Goal: Subscribe to service/newsletter

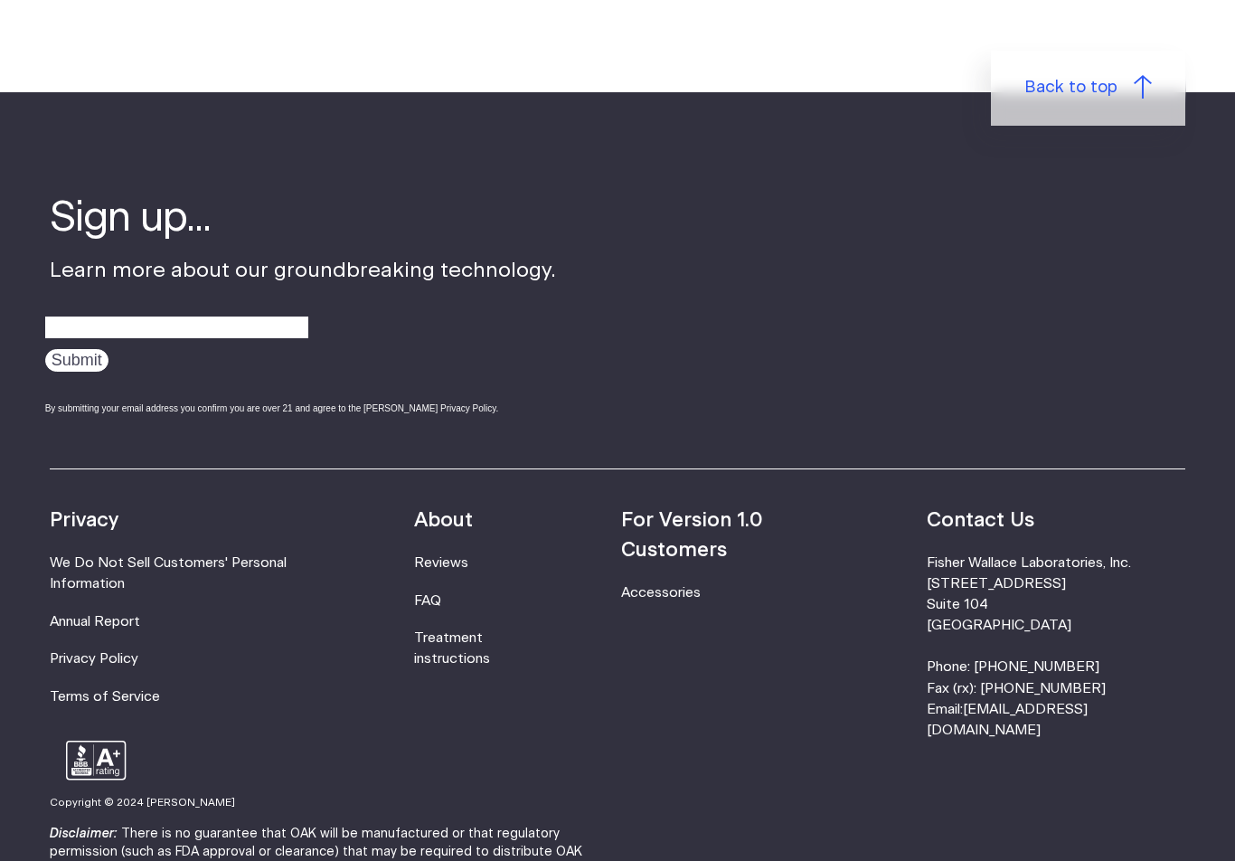
scroll to position [1081, 0]
click at [195, 315] on input "email" at bounding box center [176, 329] width 263 height 28
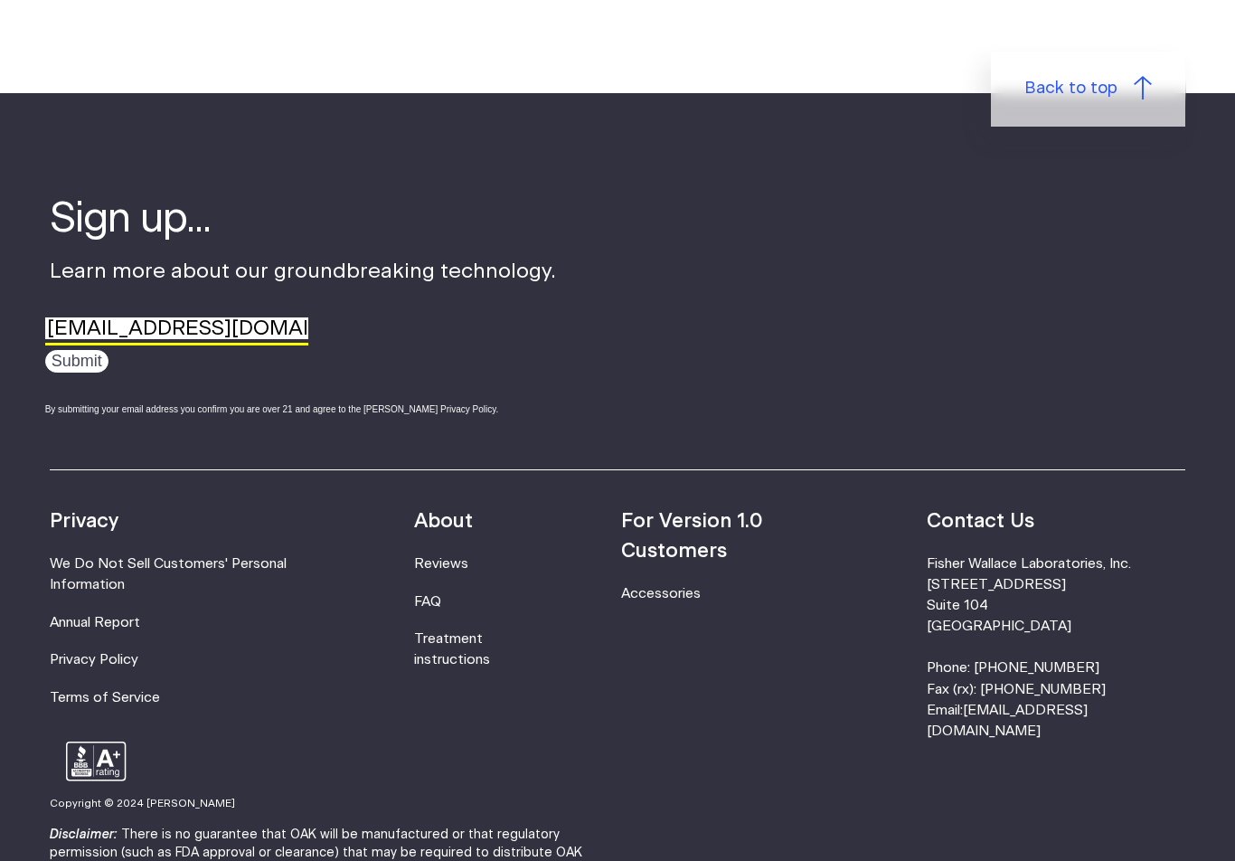
type input "jessicanyc@usa.com"
click at [80, 363] on input "Submit" at bounding box center [76, 361] width 63 height 23
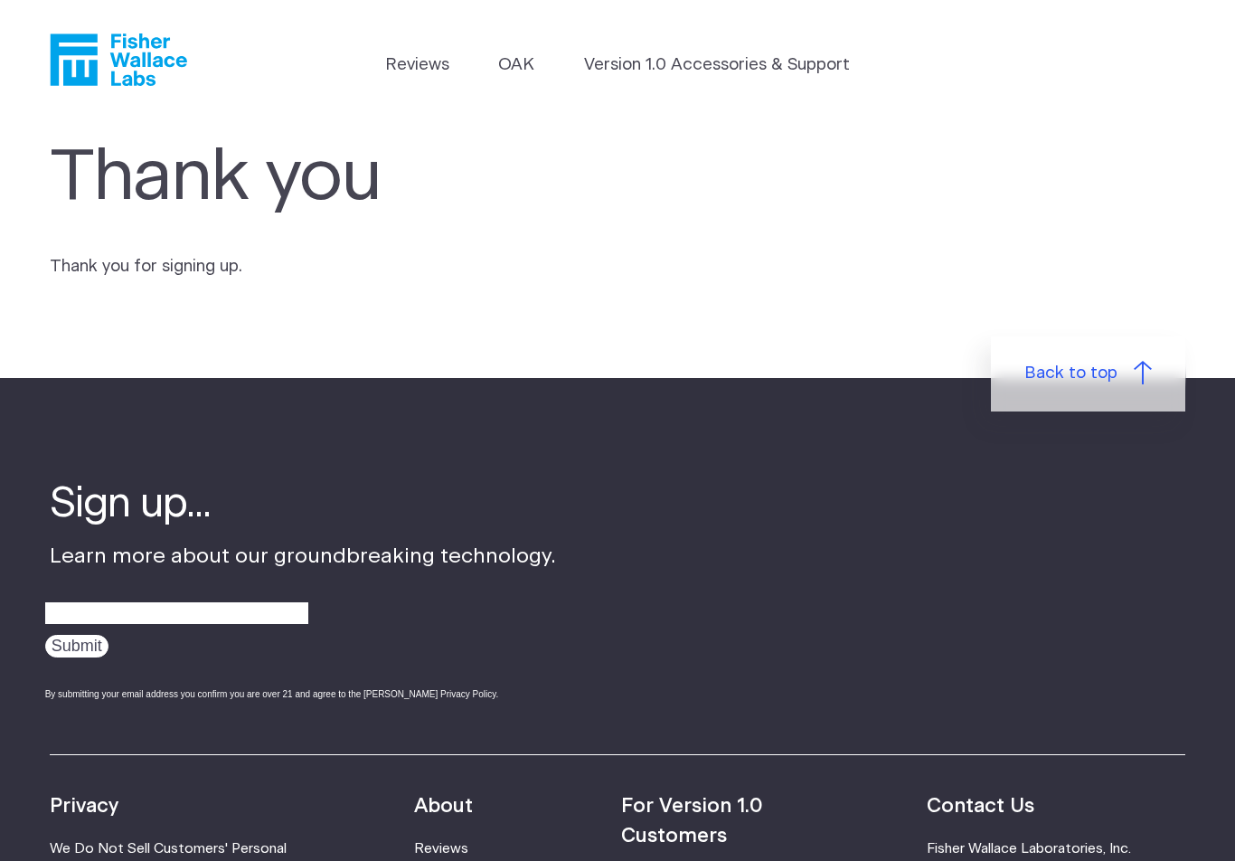
click at [430, 68] on link "Reviews" at bounding box center [417, 64] width 64 height 25
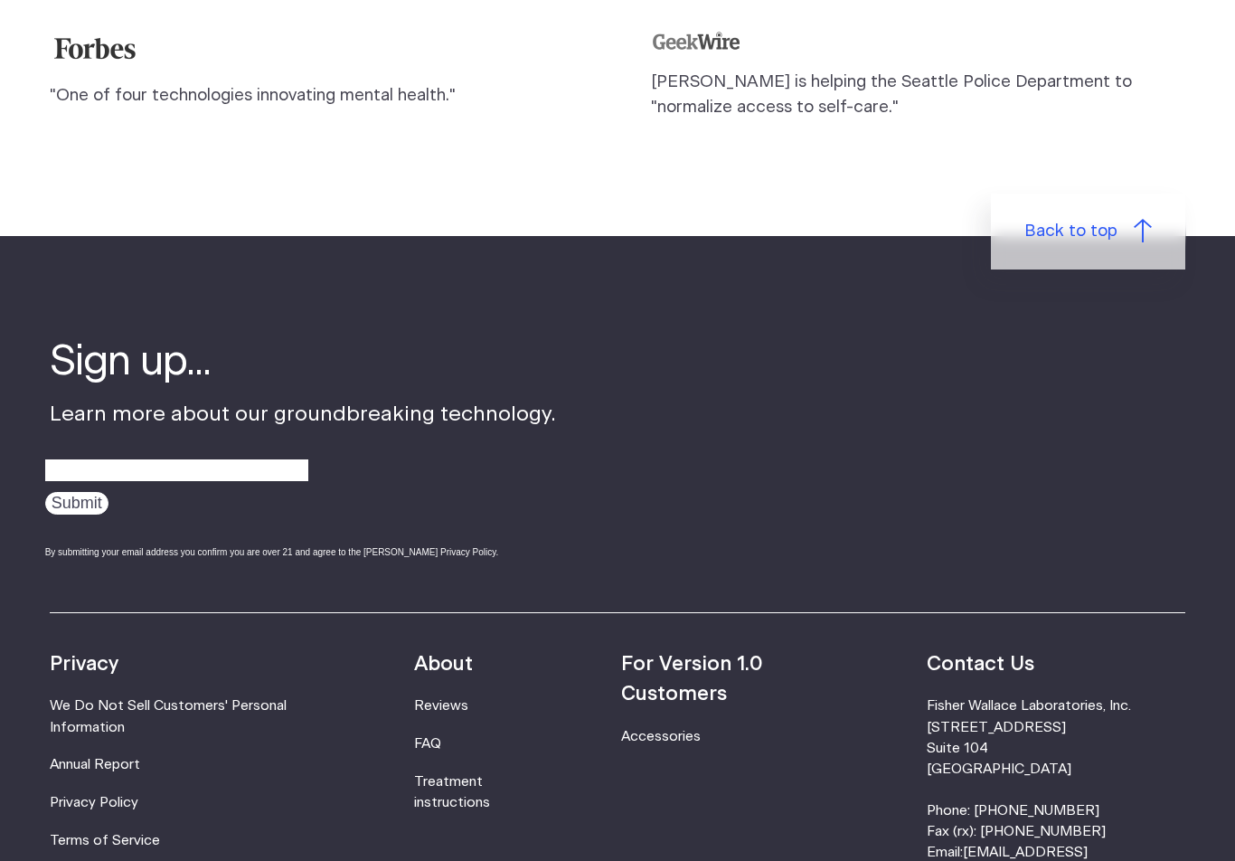
scroll to position [2035, 0]
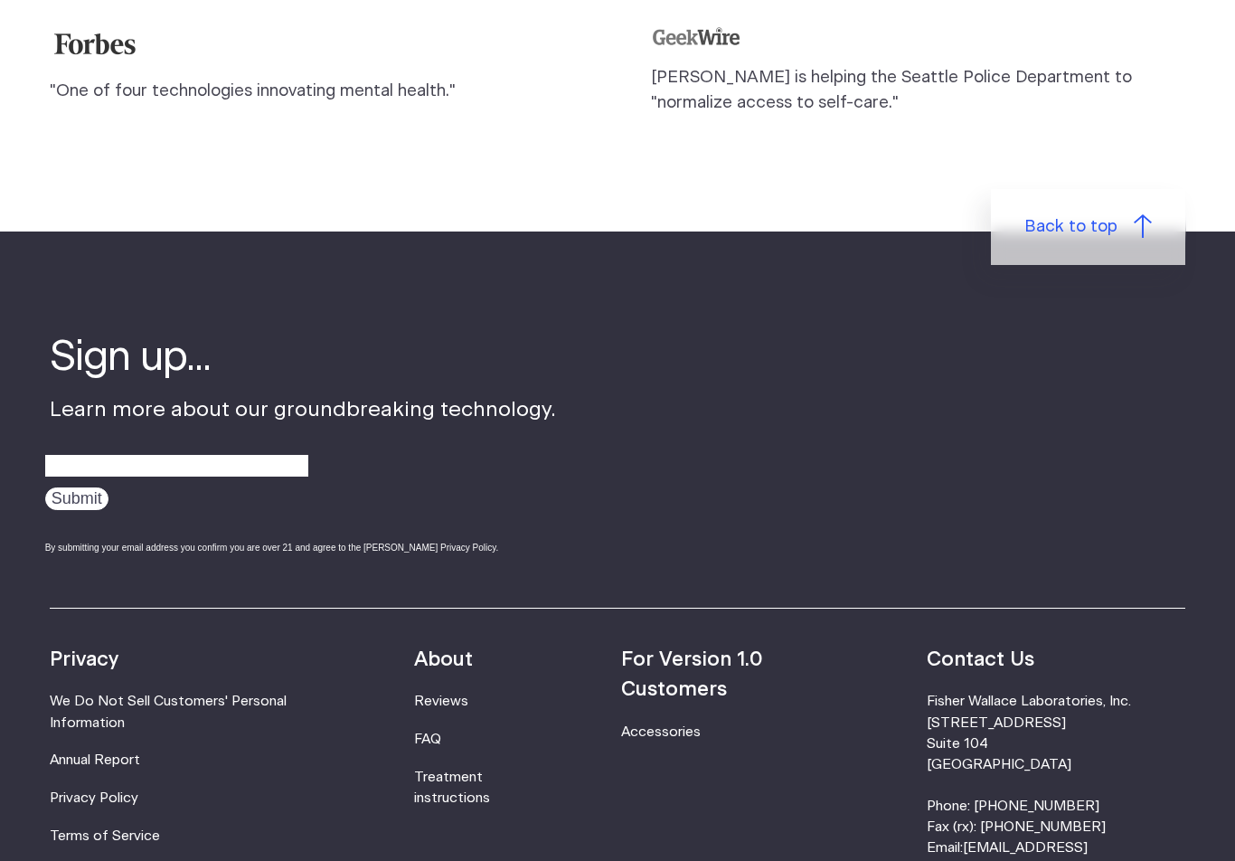
click at [468, 695] on link "Reviews" at bounding box center [441, 702] width 54 height 14
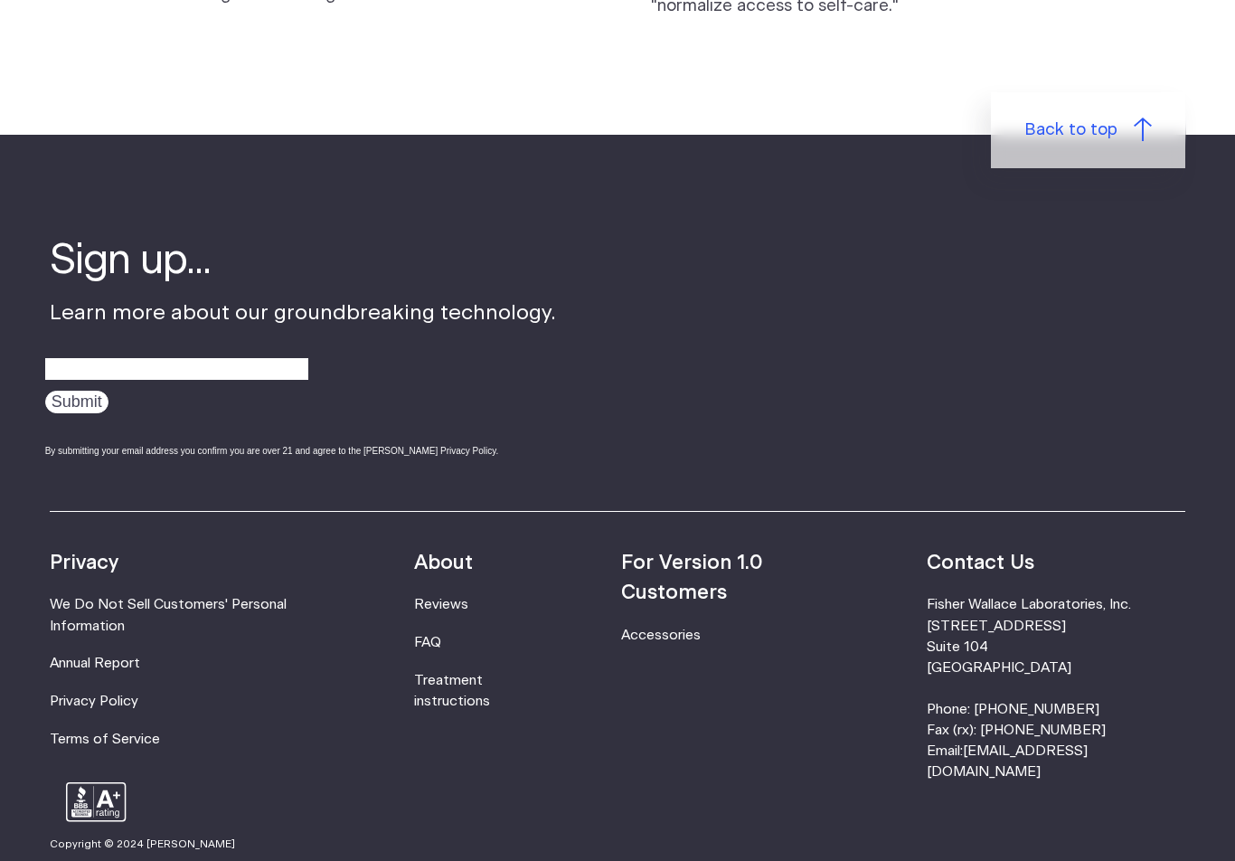
scroll to position [2129, 0]
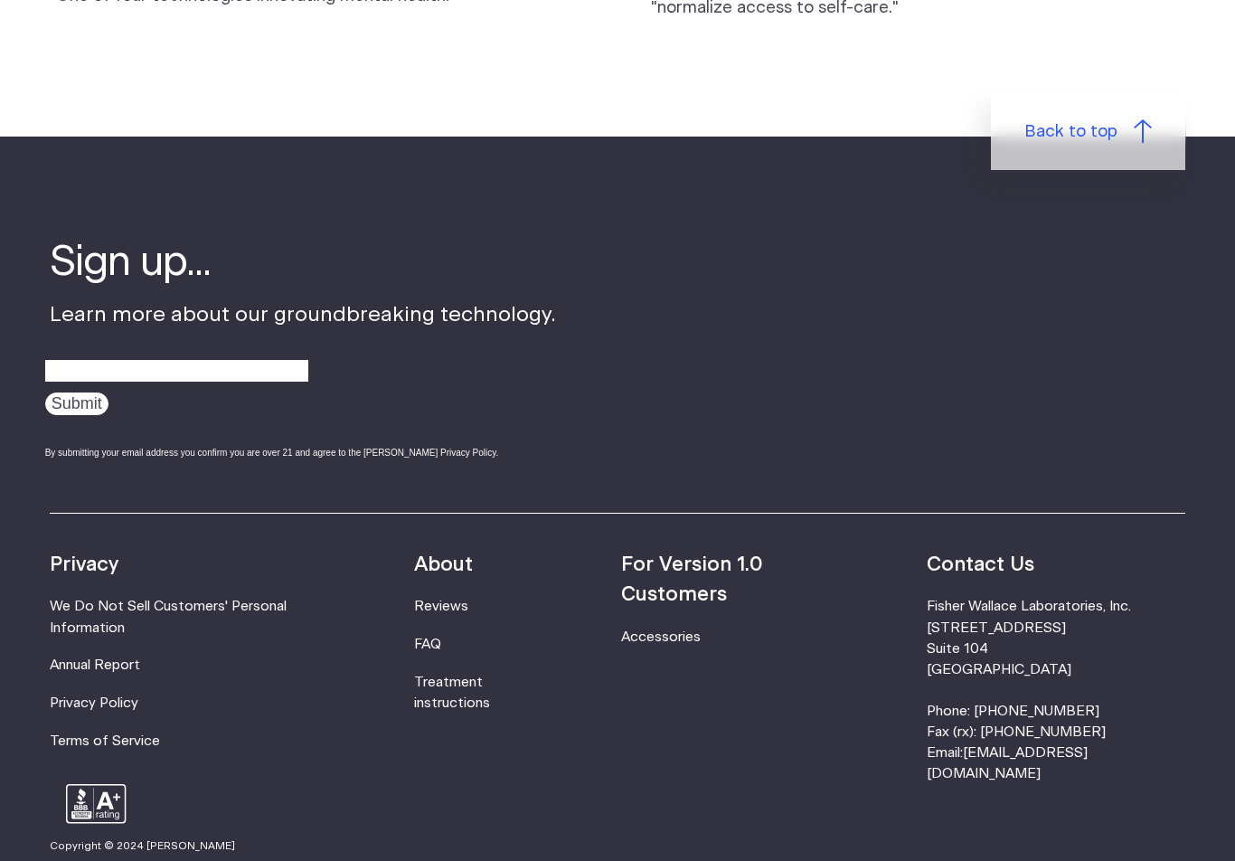
click at [441, 639] on link "FAQ" at bounding box center [427, 645] width 27 height 14
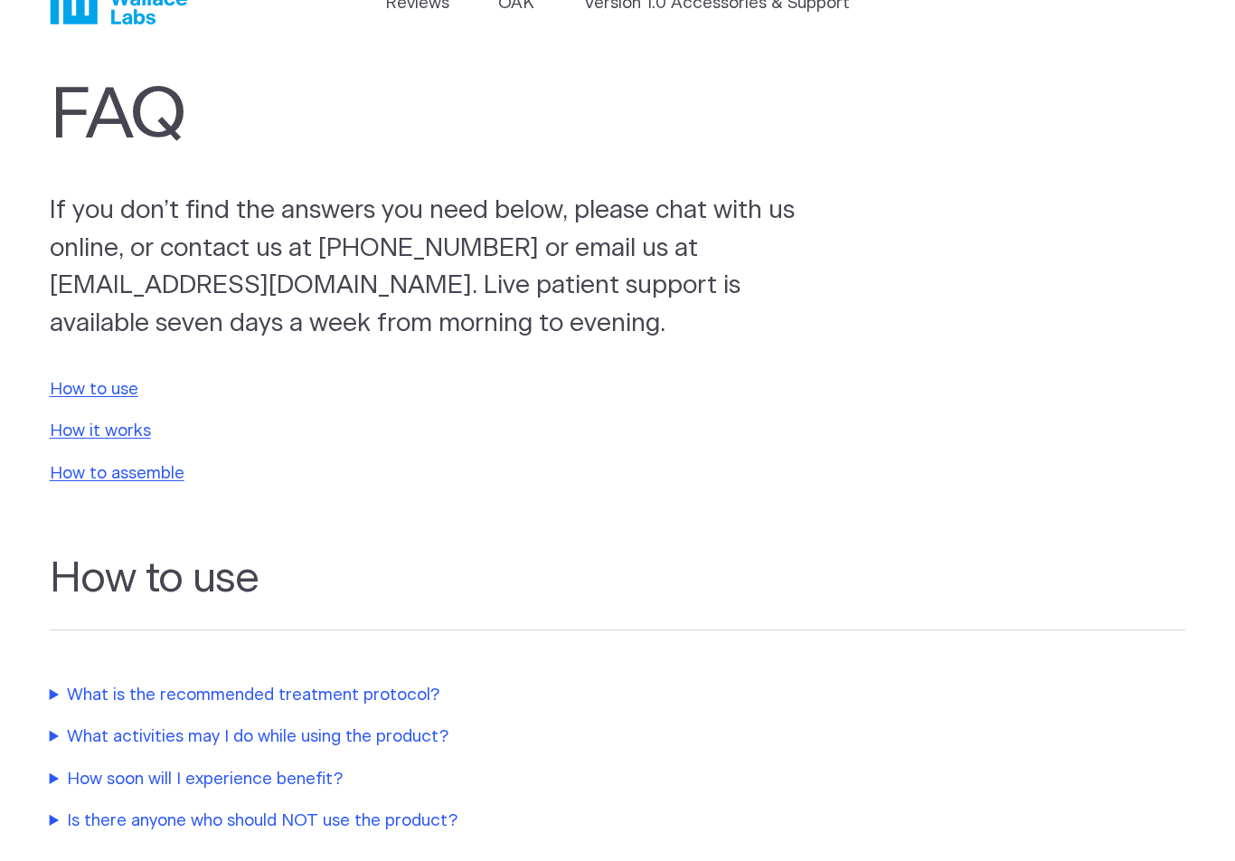
scroll to position [64, 0]
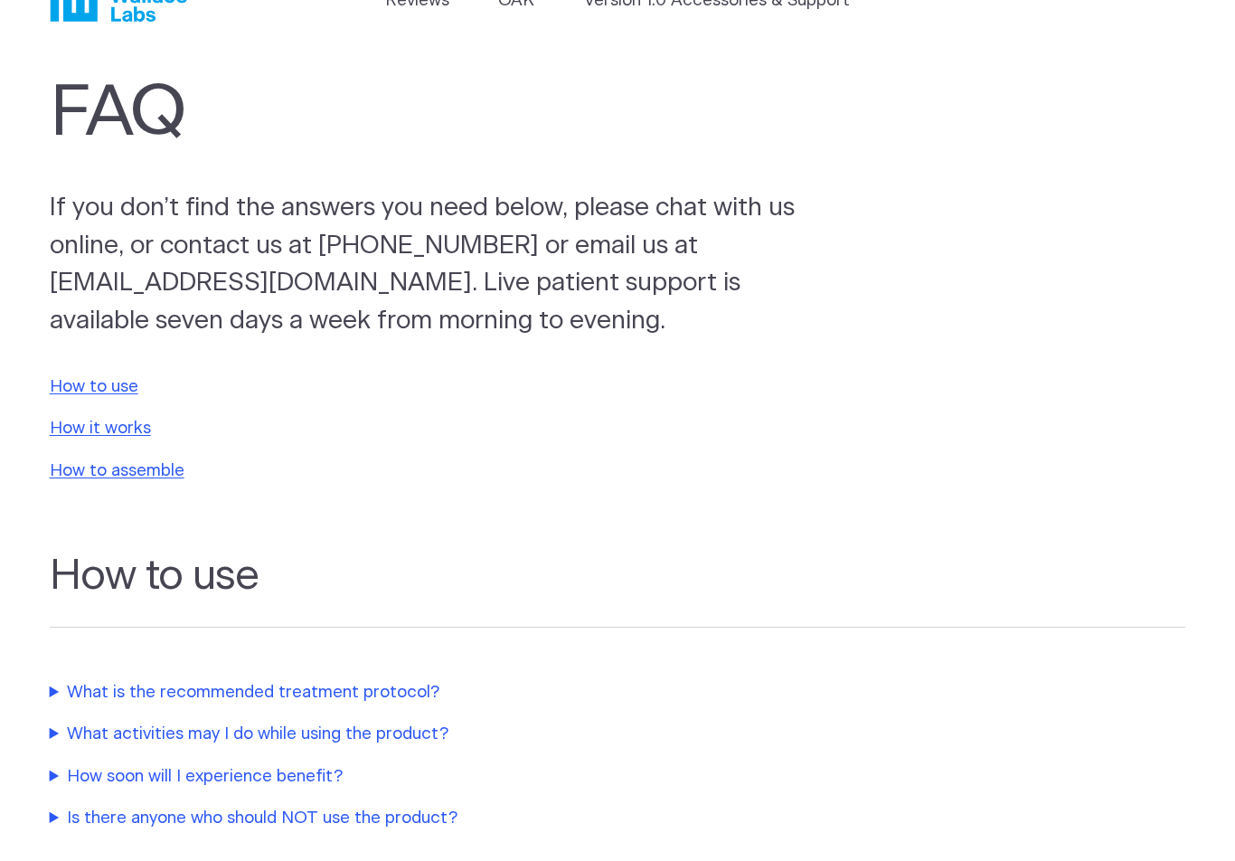
click at [289, 769] on summary "How soon will I experience benefit?" at bounding box center [430, 776] width 760 height 25
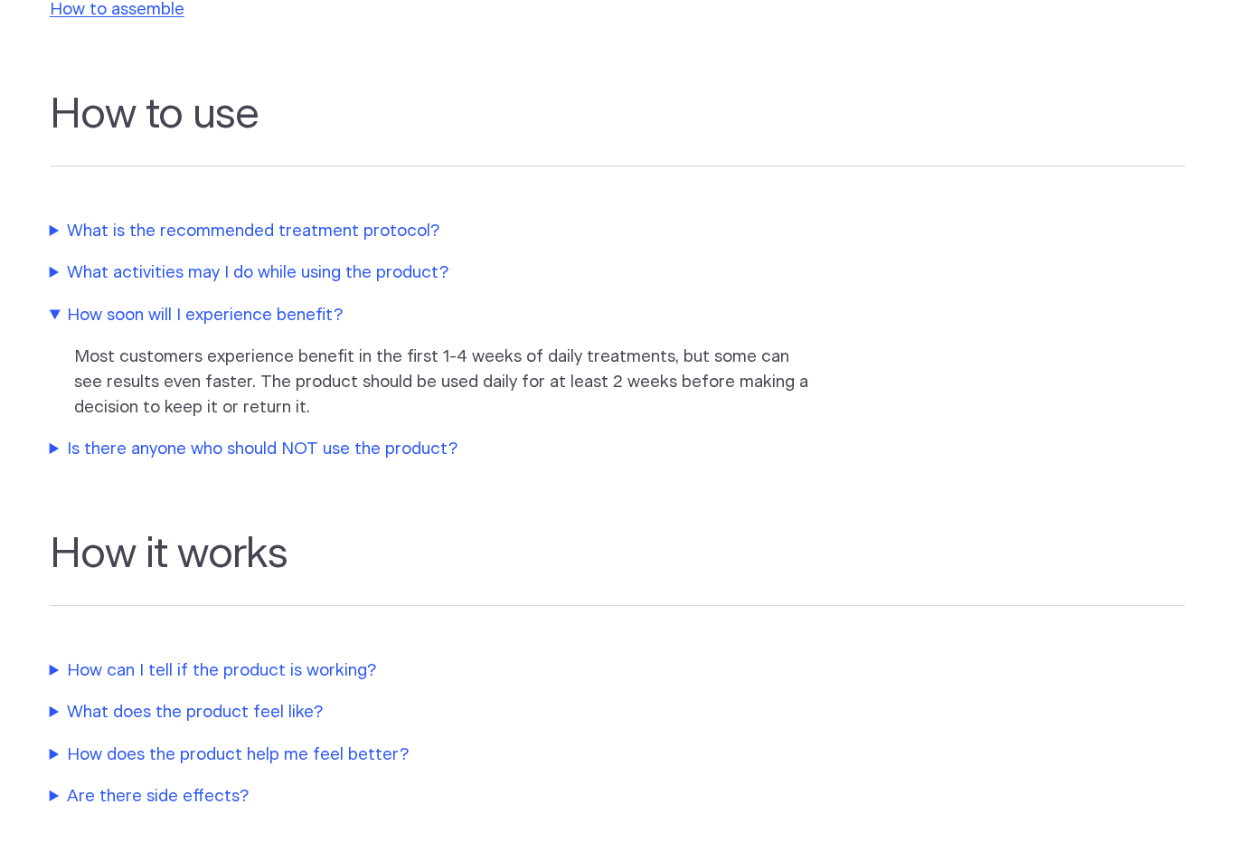
scroll to position [526, 0]
click at [332, 664] on summary "How can I tell if the product is working?" at bounding box center [430, 669] width 760 height 25
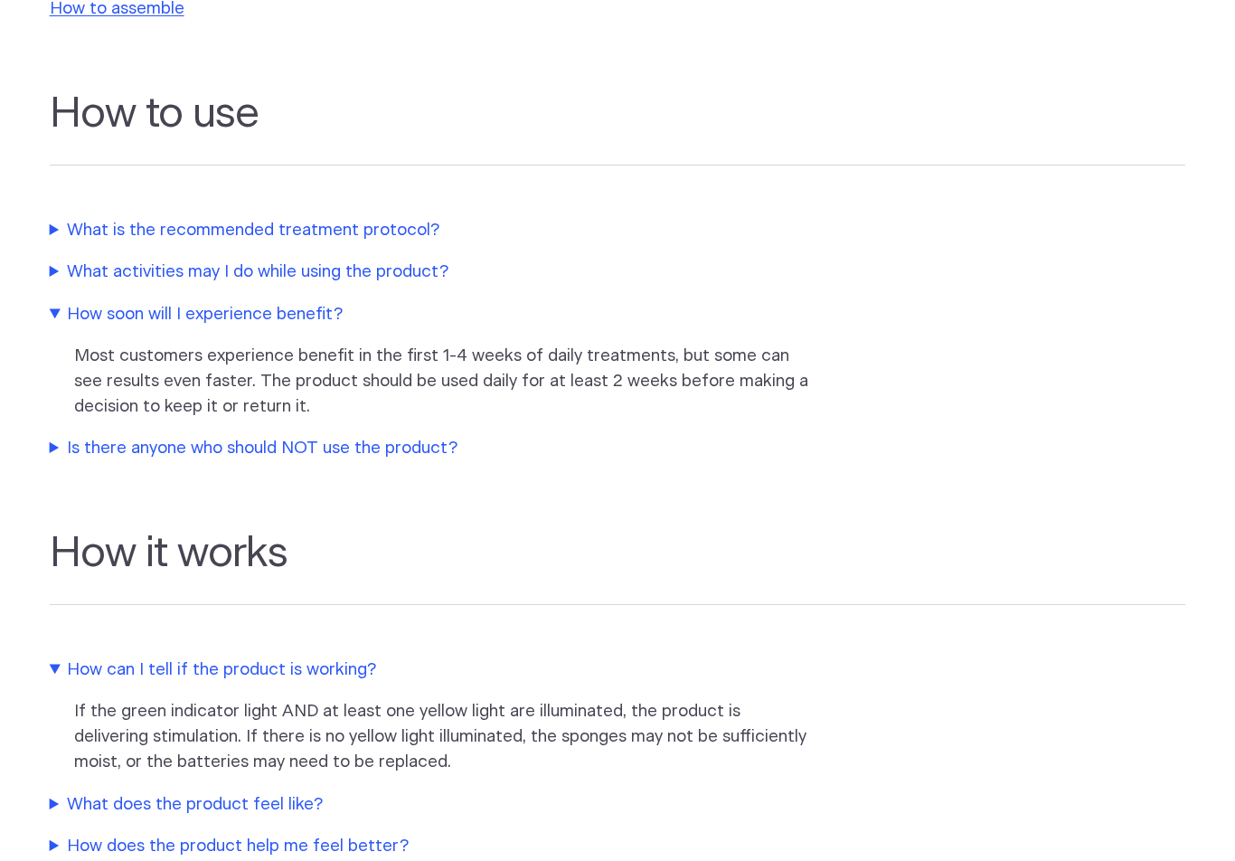
click at [263, 792] on summary "What does the product feel like?" at bounding box center [430, 804] width 760 height 25
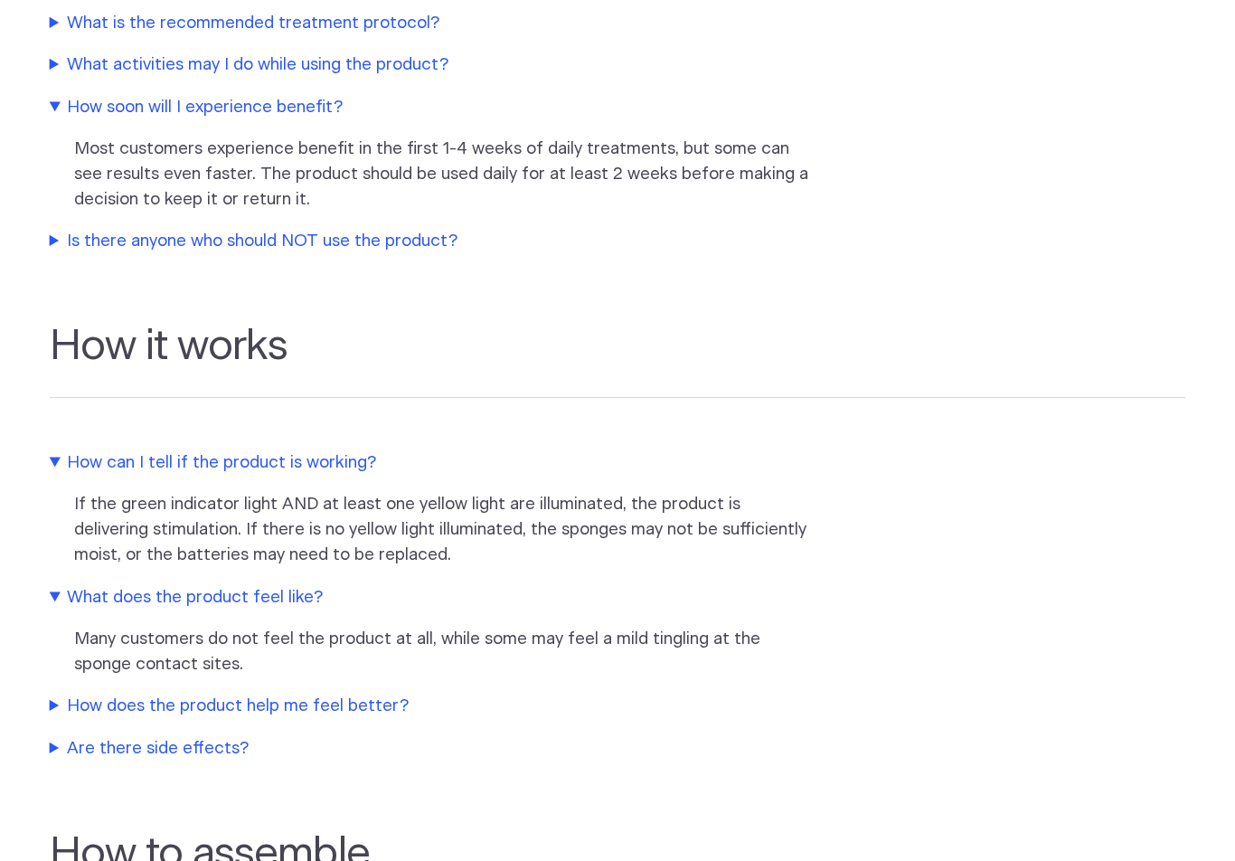
scroll to position [733, 0]
click at [544, 758] on section "How it works How can I tell if the product is working? If the green indicator l…" at bounding box center [617, 523] width 1235 height 507
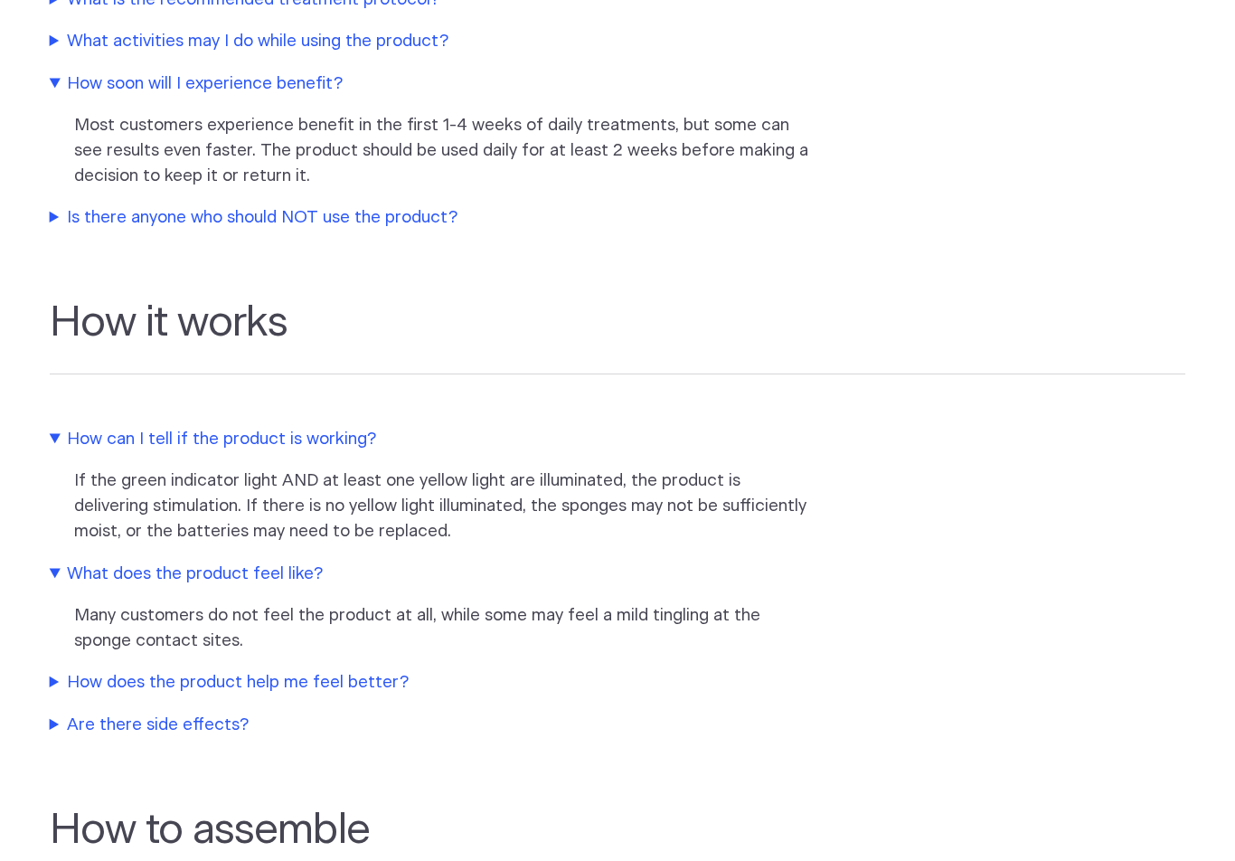
scroll to position [761, 0]
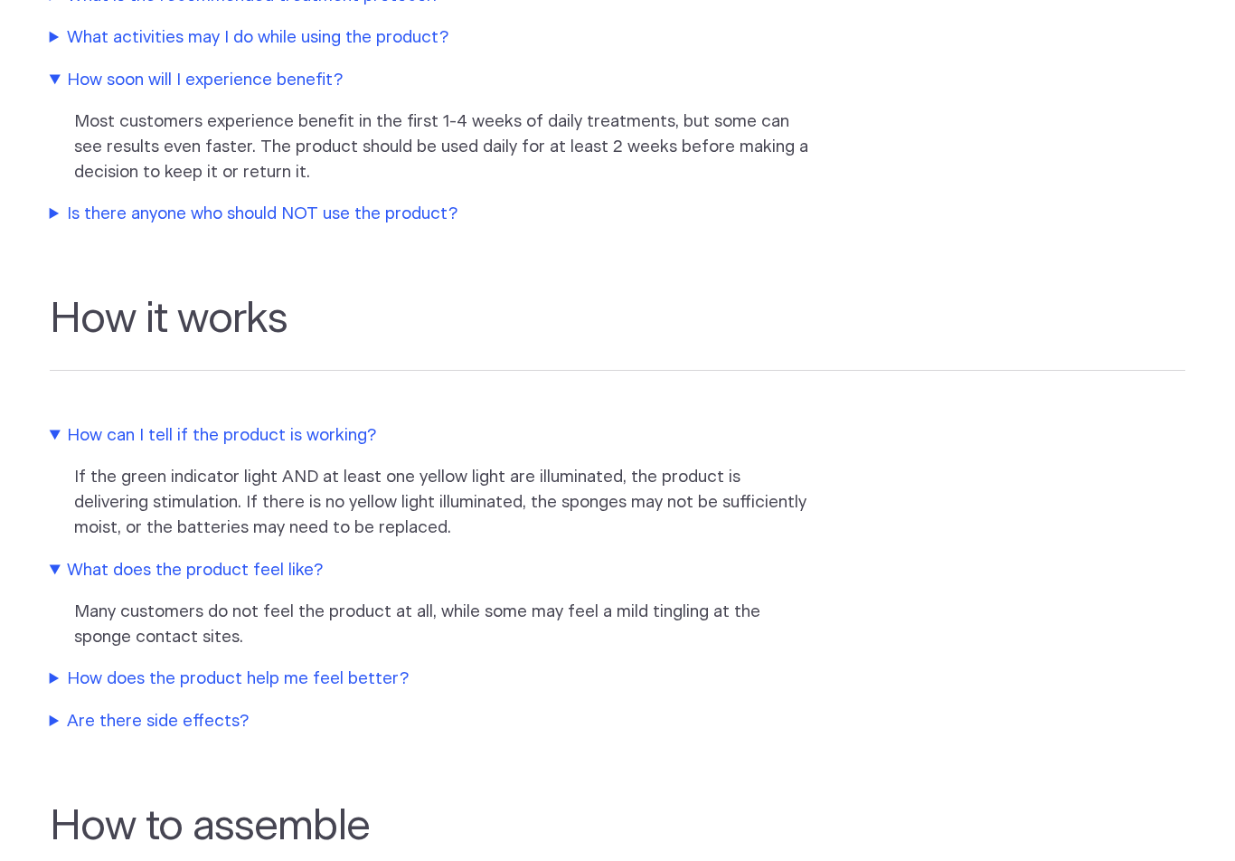
click at [362, 667] on summary "How does the product help me feel better?" at bounding box center [430, 679] width 760 height 25
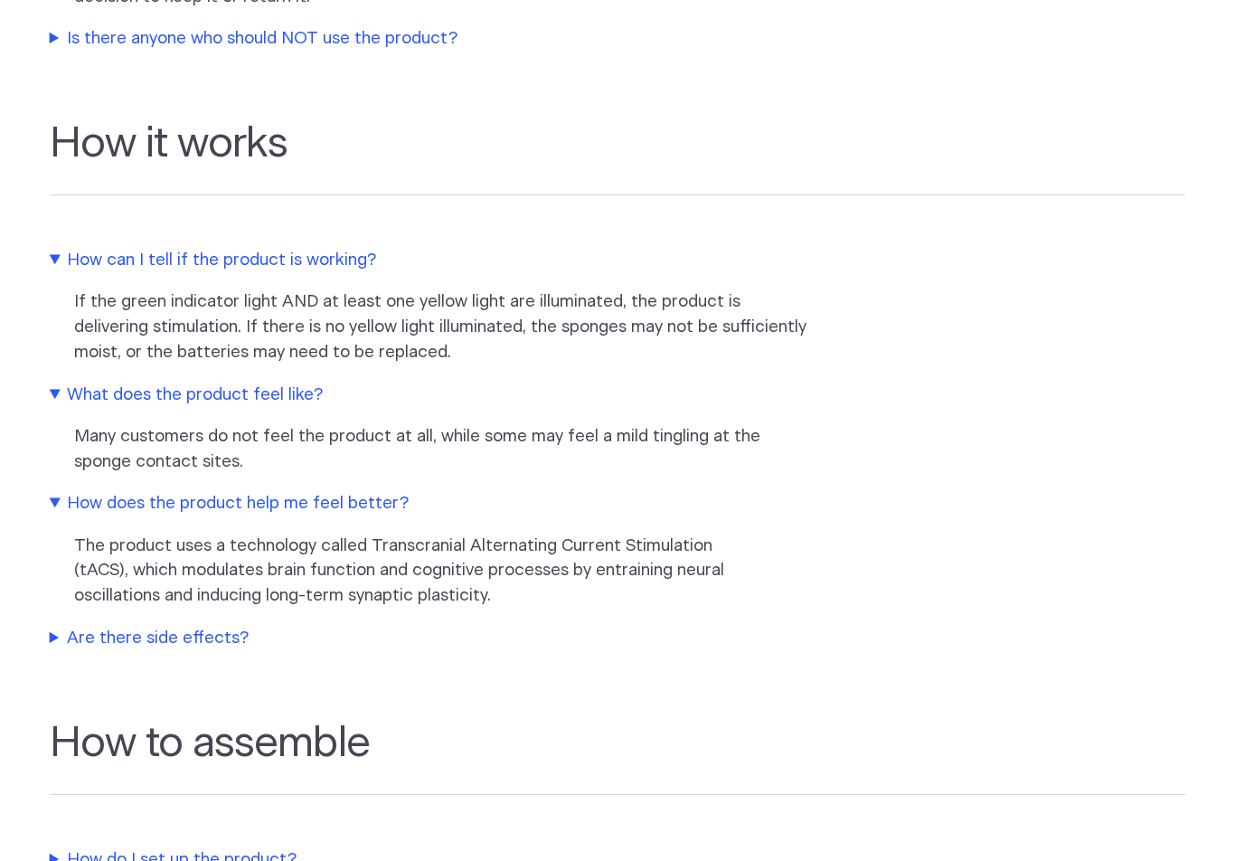
click at [689, 627] on summary "Are there side effects?" at bounding box center [430, 639] width 760 height 25
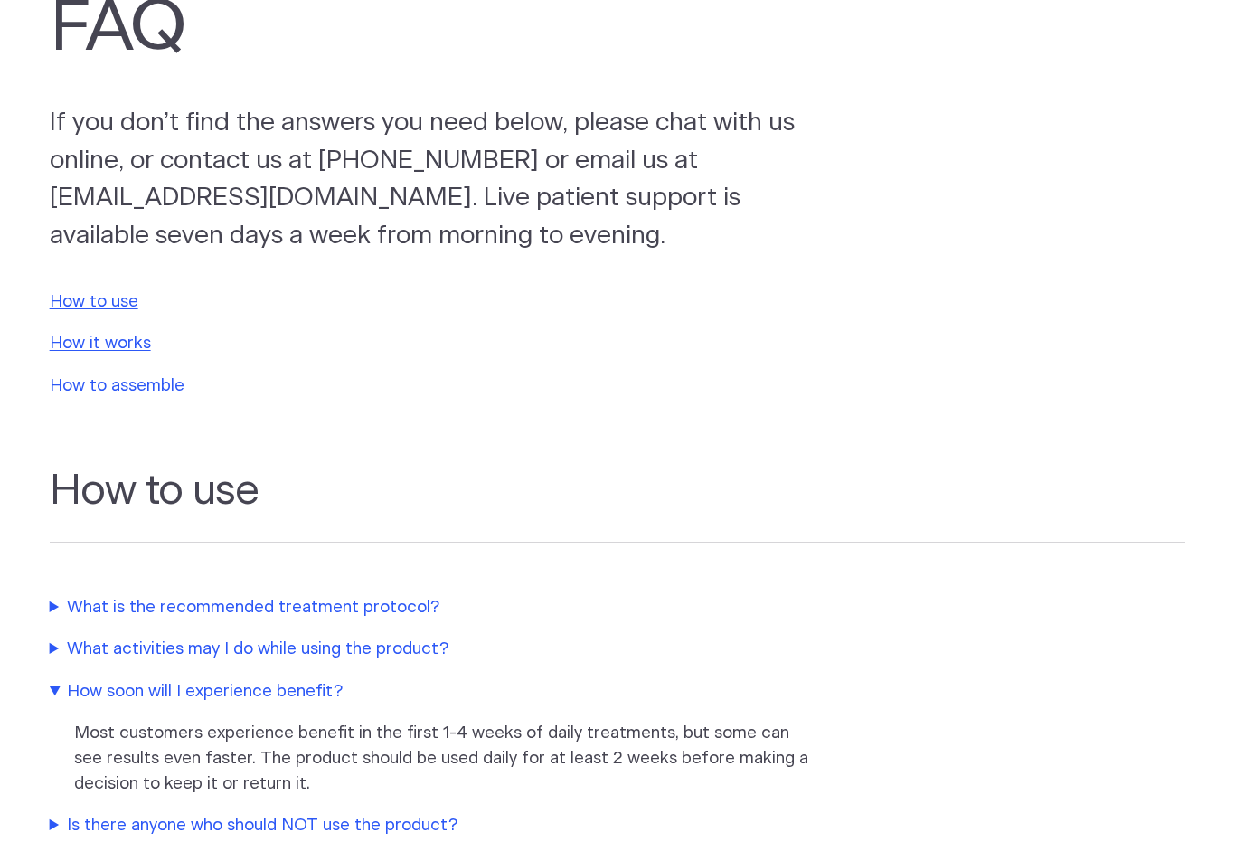
scroll to position [0, 0]
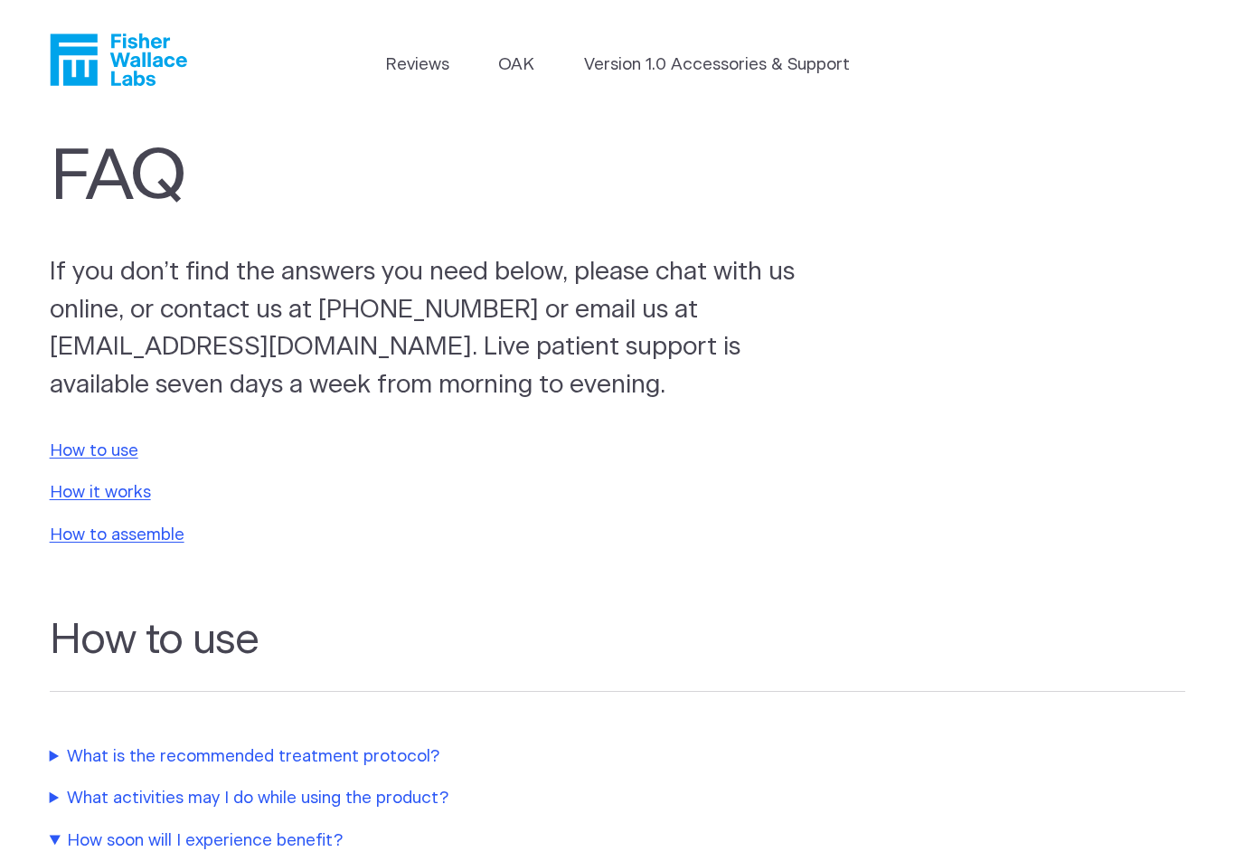
click at [521, 61] on link "OAK" at bounding box center [516, 64] width 36 height 25
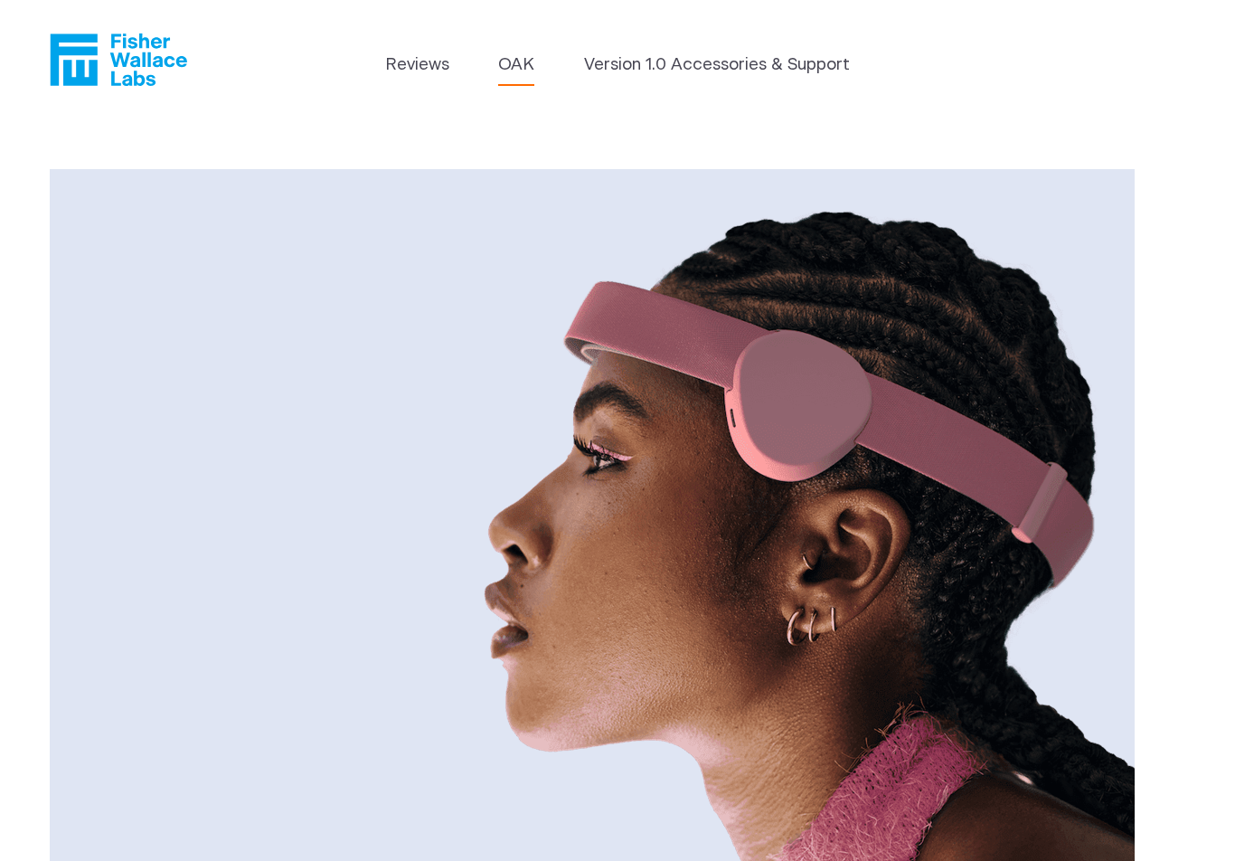
click at [148, 59] on icon "Fisher Wallace" at bounding box center [125, 59] width 124 height 52
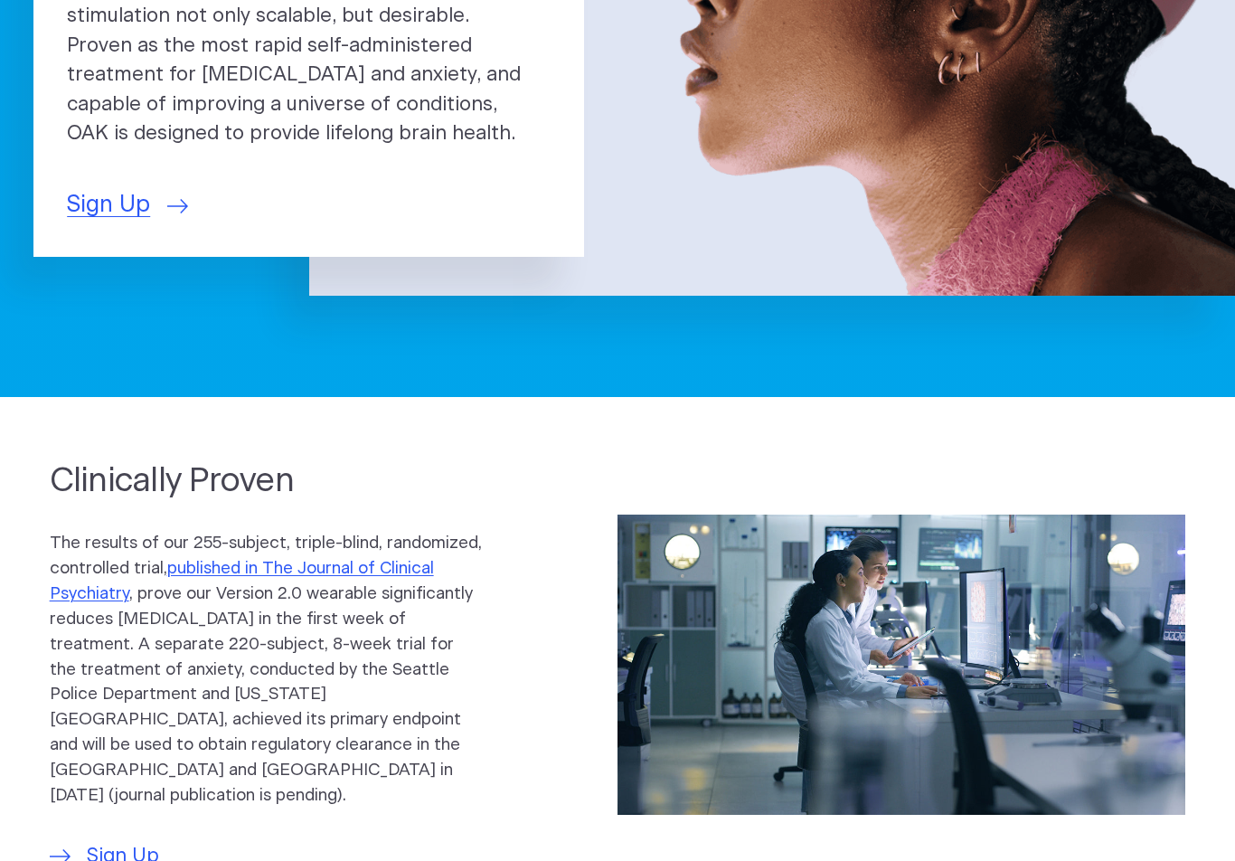
scroll to position [528, 0]
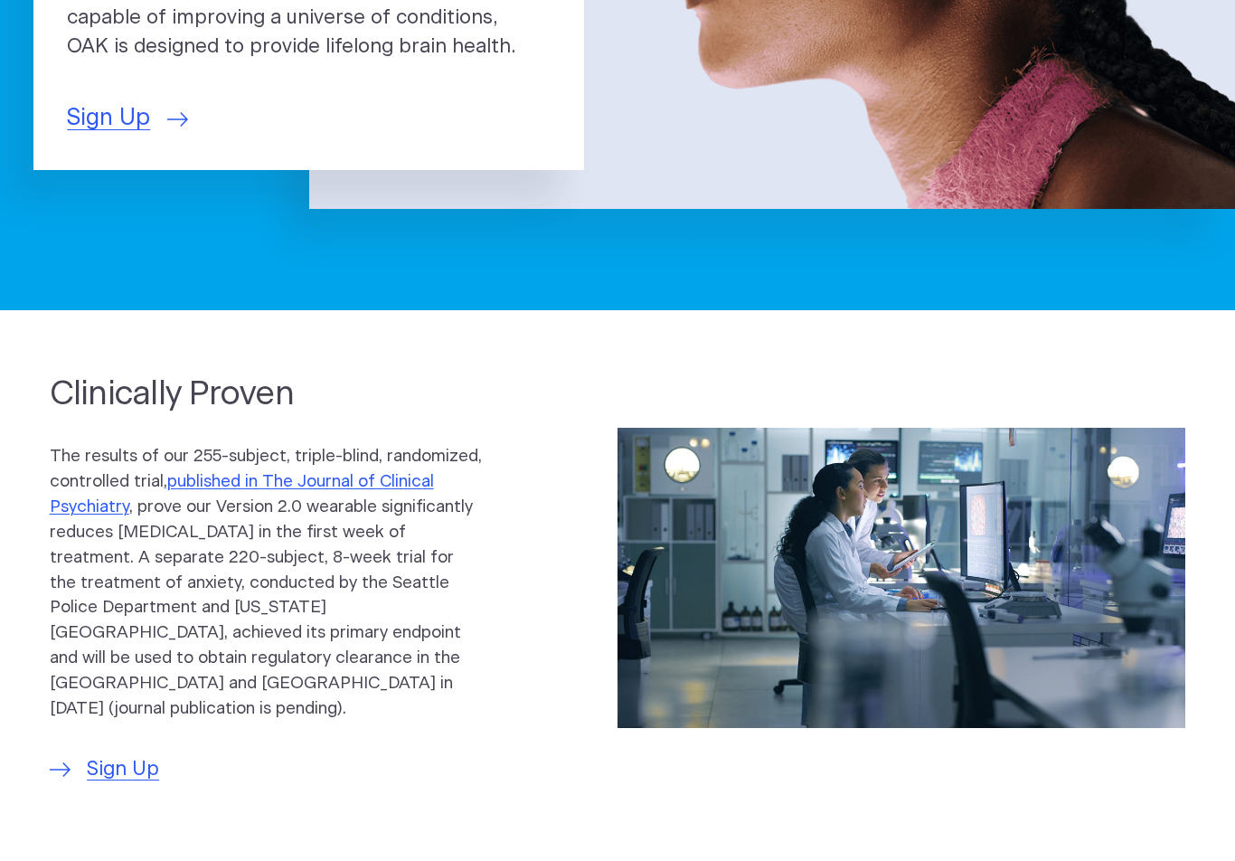
click at [128, 755] on span "Sign Up" at bounding box center [123, 770] width 72 height 30
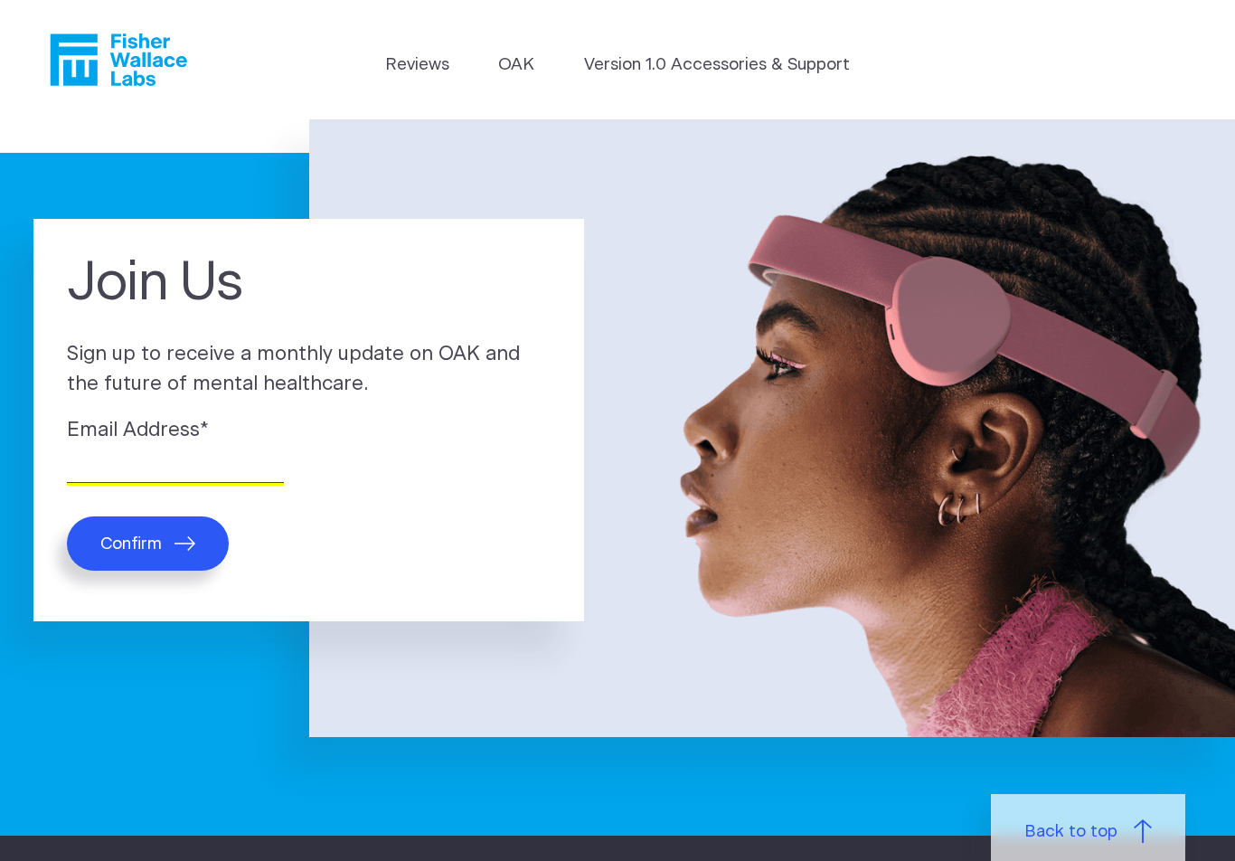
click at [194, 464] on input "Email Address *" at bounding box center [175, 469] width 217 height 28
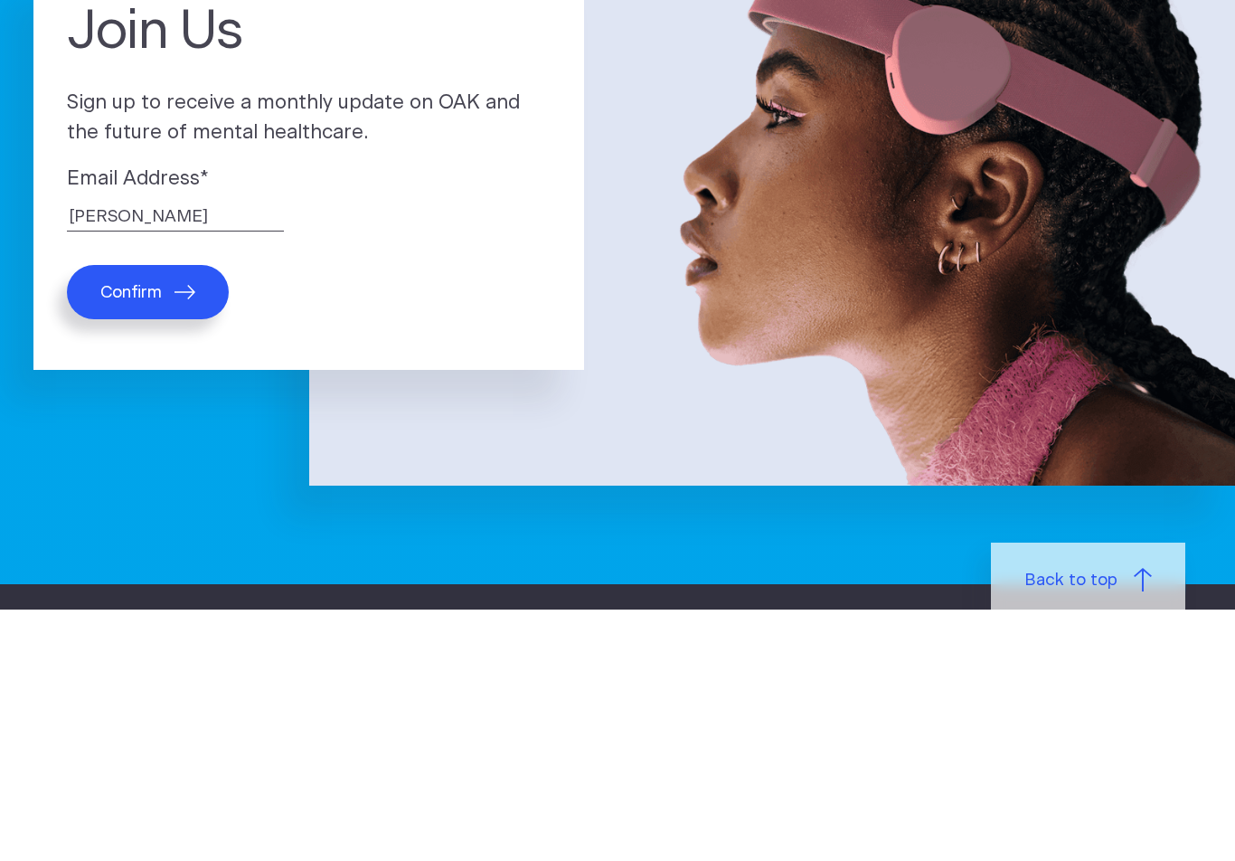
scroll to position [251, 0]
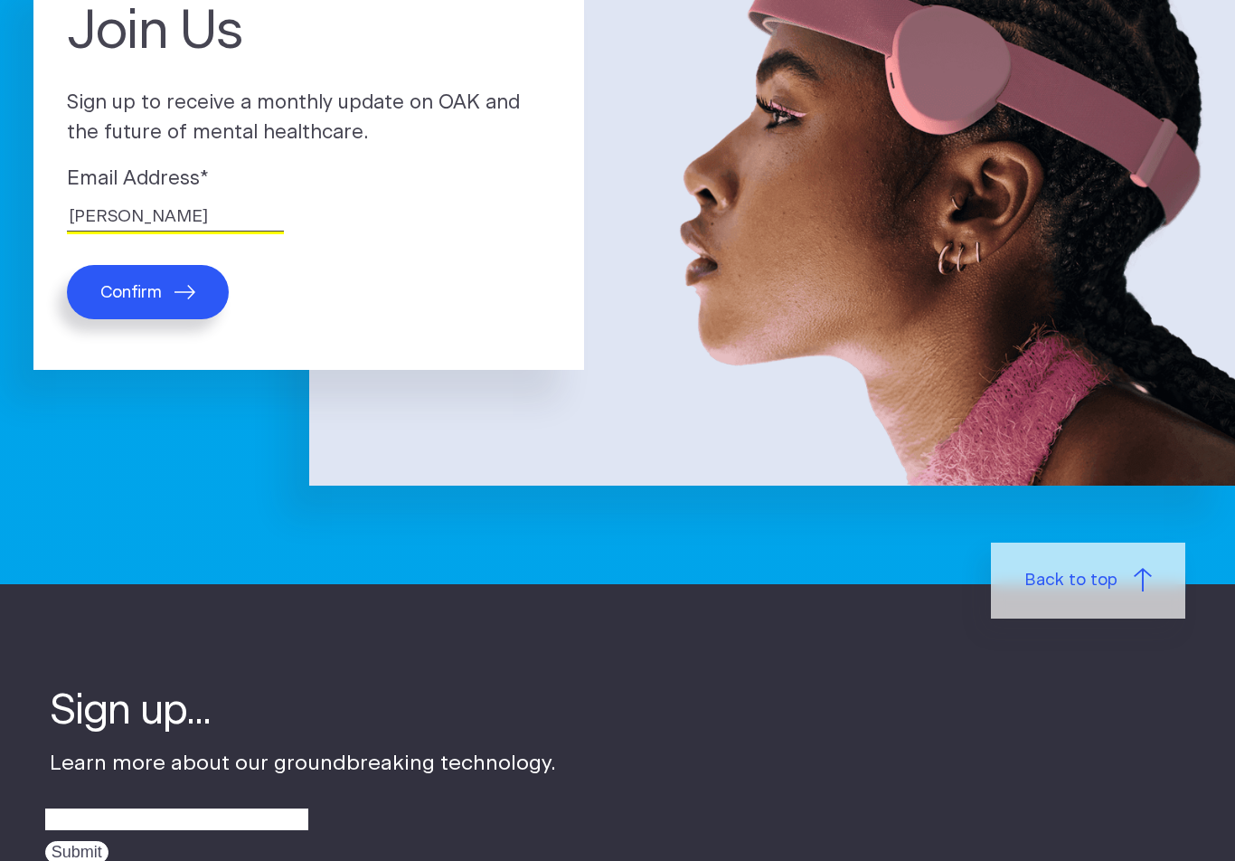
click at [121, 220] on input "jess" at bounding box center [175, 217] width 217 height 28
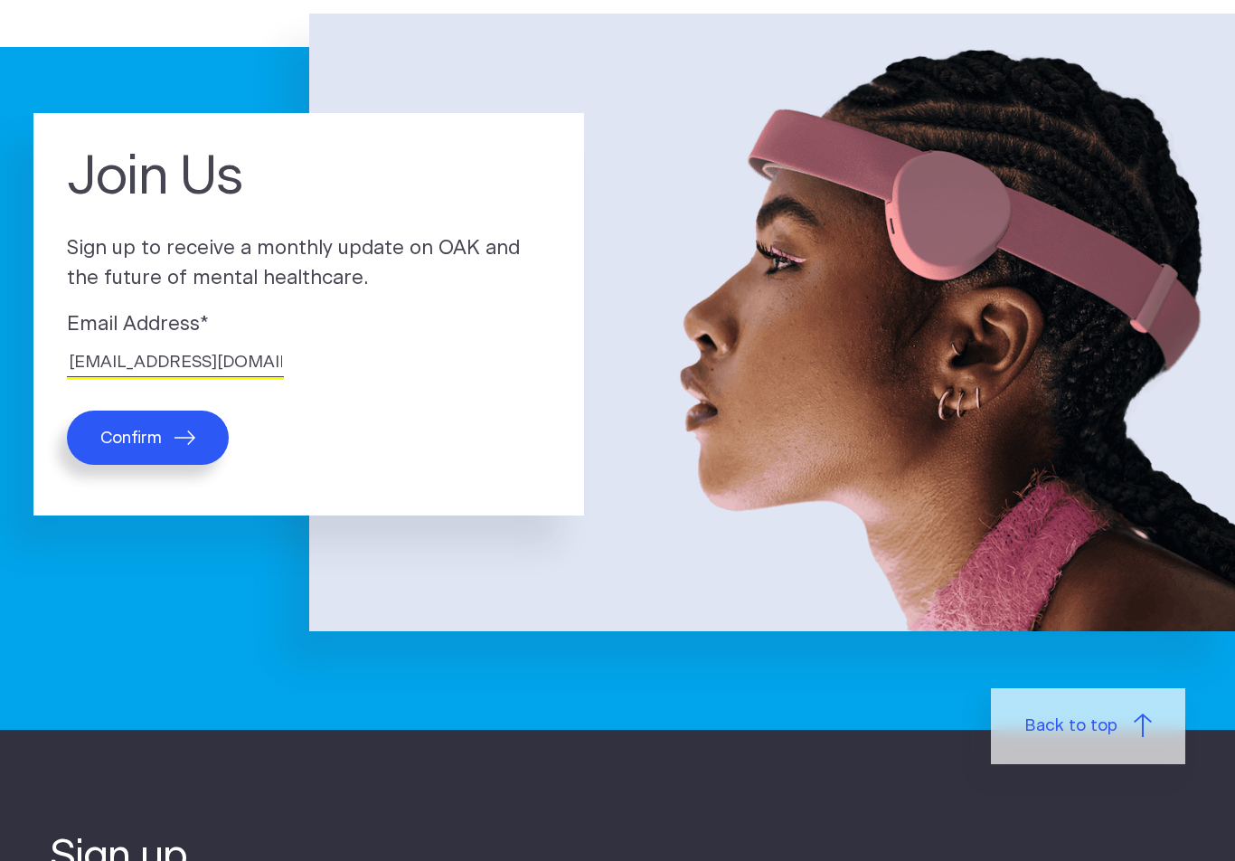
scroll to position [102, 0]
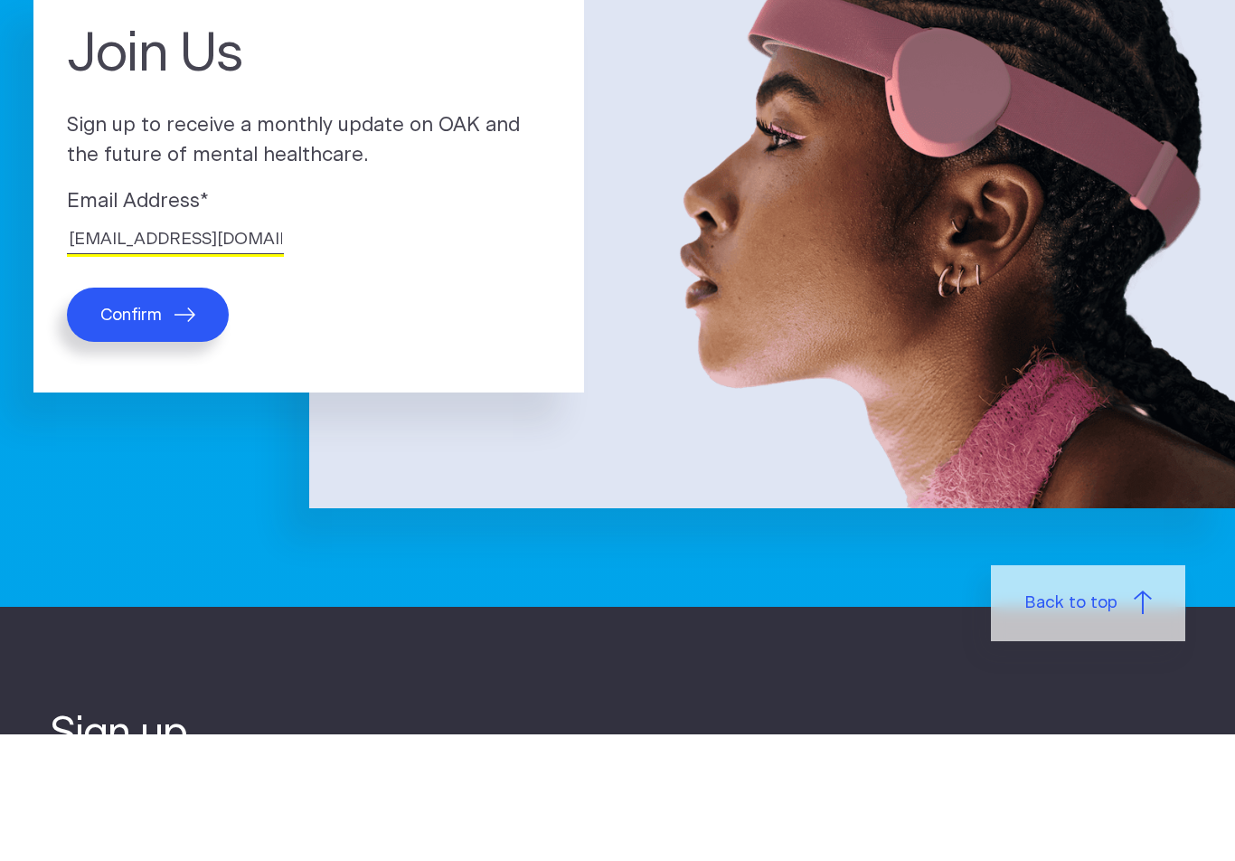
type input "jessicanyc@usa.com"
click at [170, 414] on button "Confirm" at bounding box center [148, 441] width 162 height 54
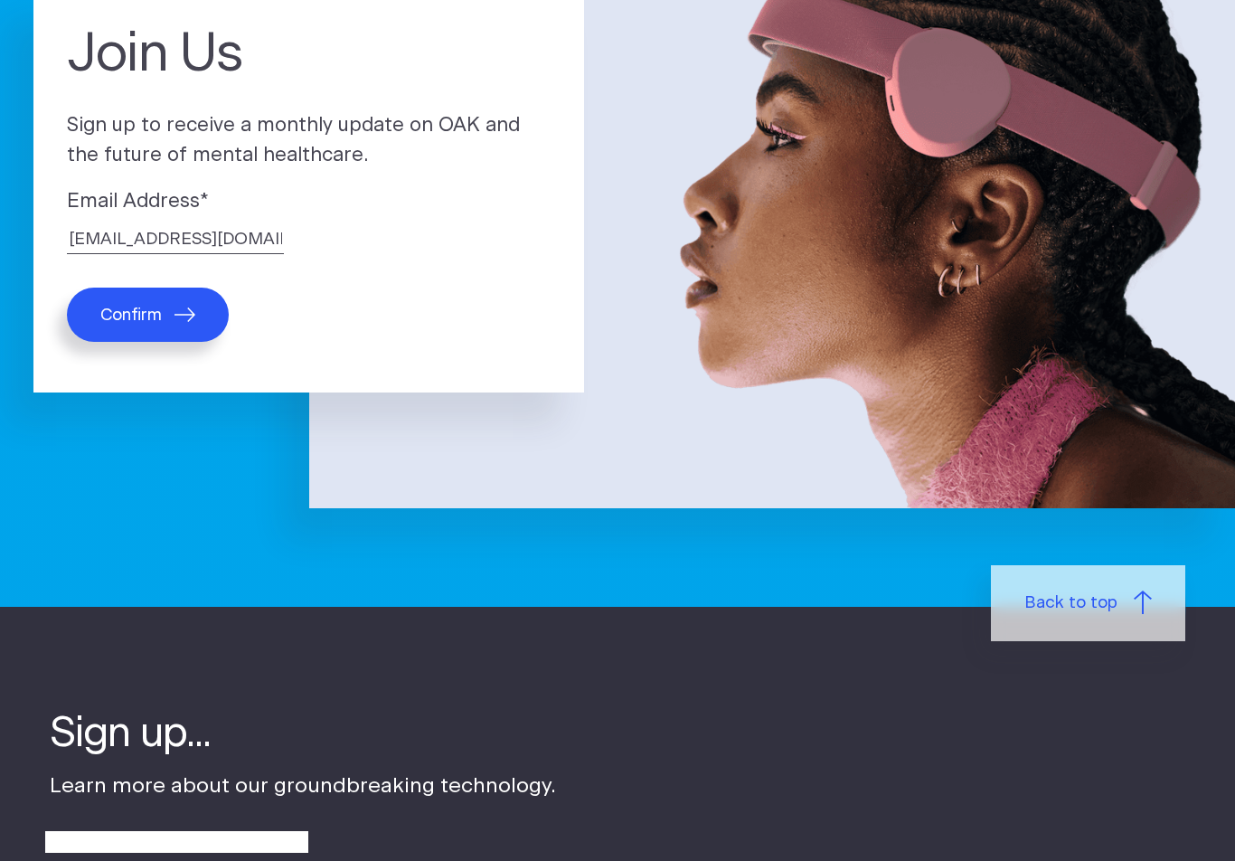
click at [179, 330] on button "Confirm" at bounding box center [148, 315] width 162 height 54
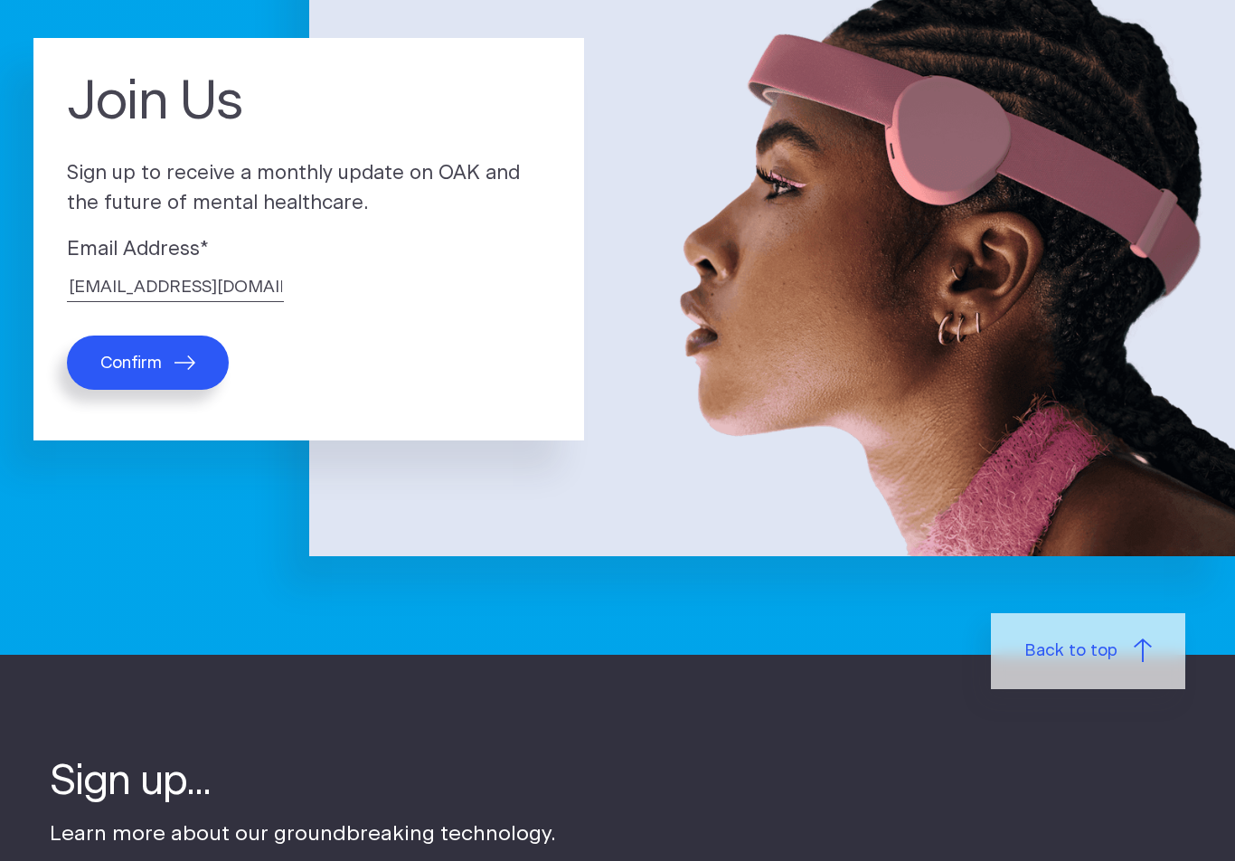
scroll to position [145, 0]
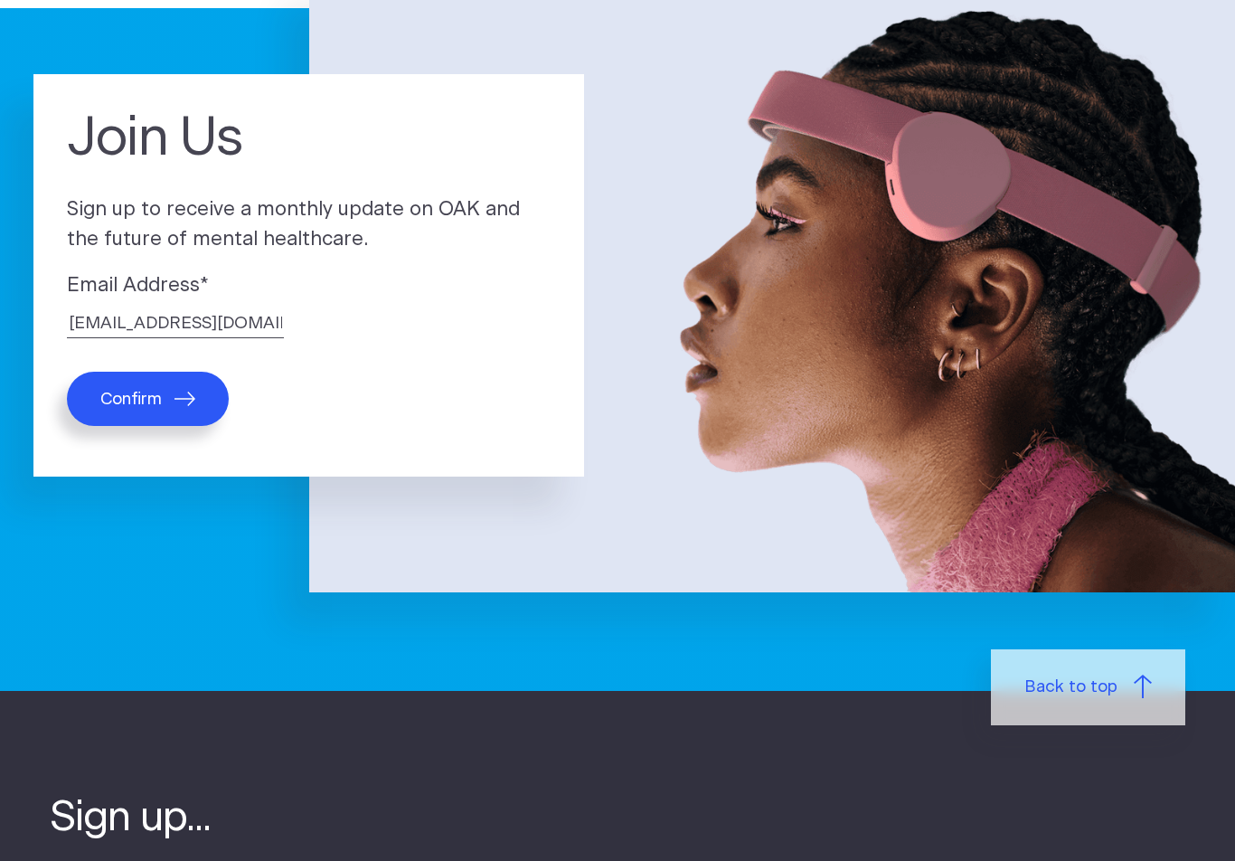
click at [180, 417] on button "Confirm" at bounding box center [148, 399] width 162 height 54
click at [177, 415] on button "Confirm" at bounding box center [148, 399] width 162 height 54
click at [171, 412] on button "Confirm" at bounding box center [148, 399] width 162 height 54
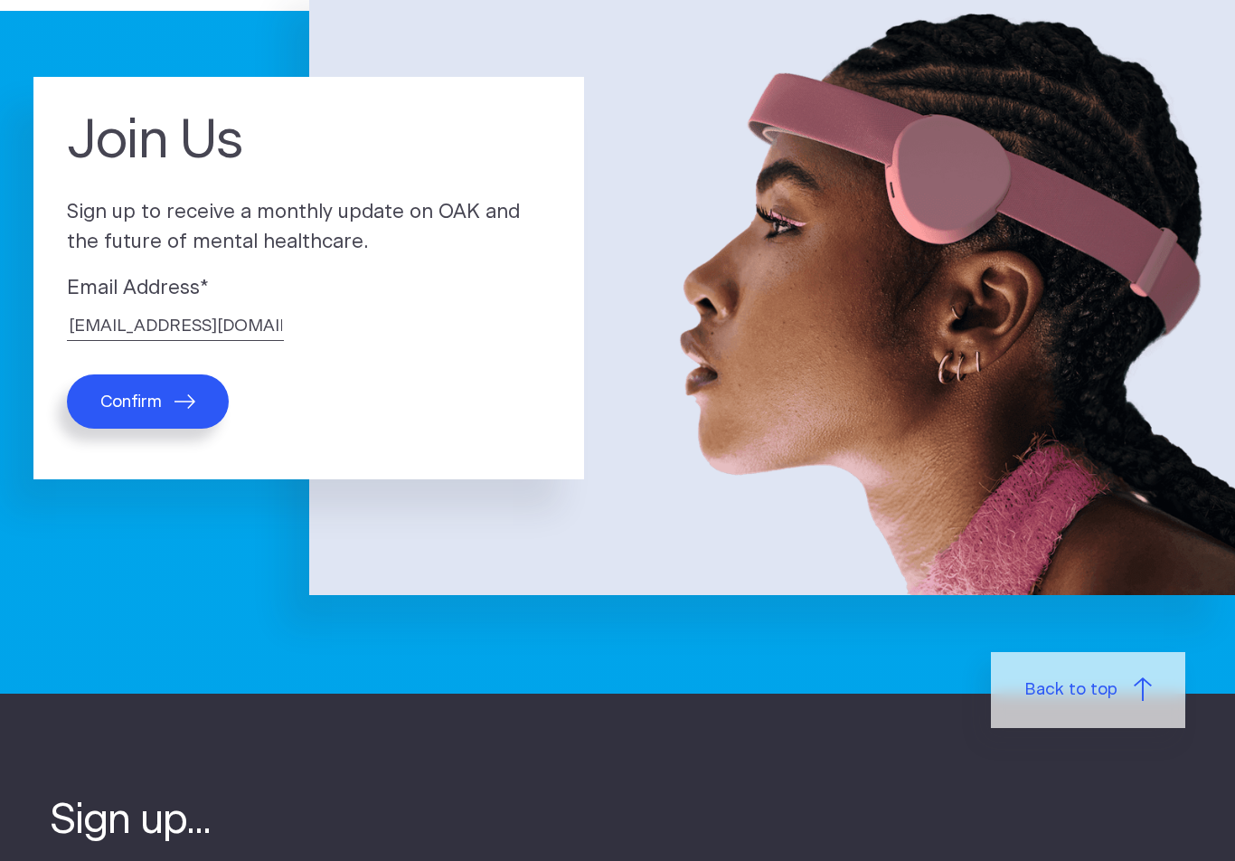
scroll to position [72, 0]
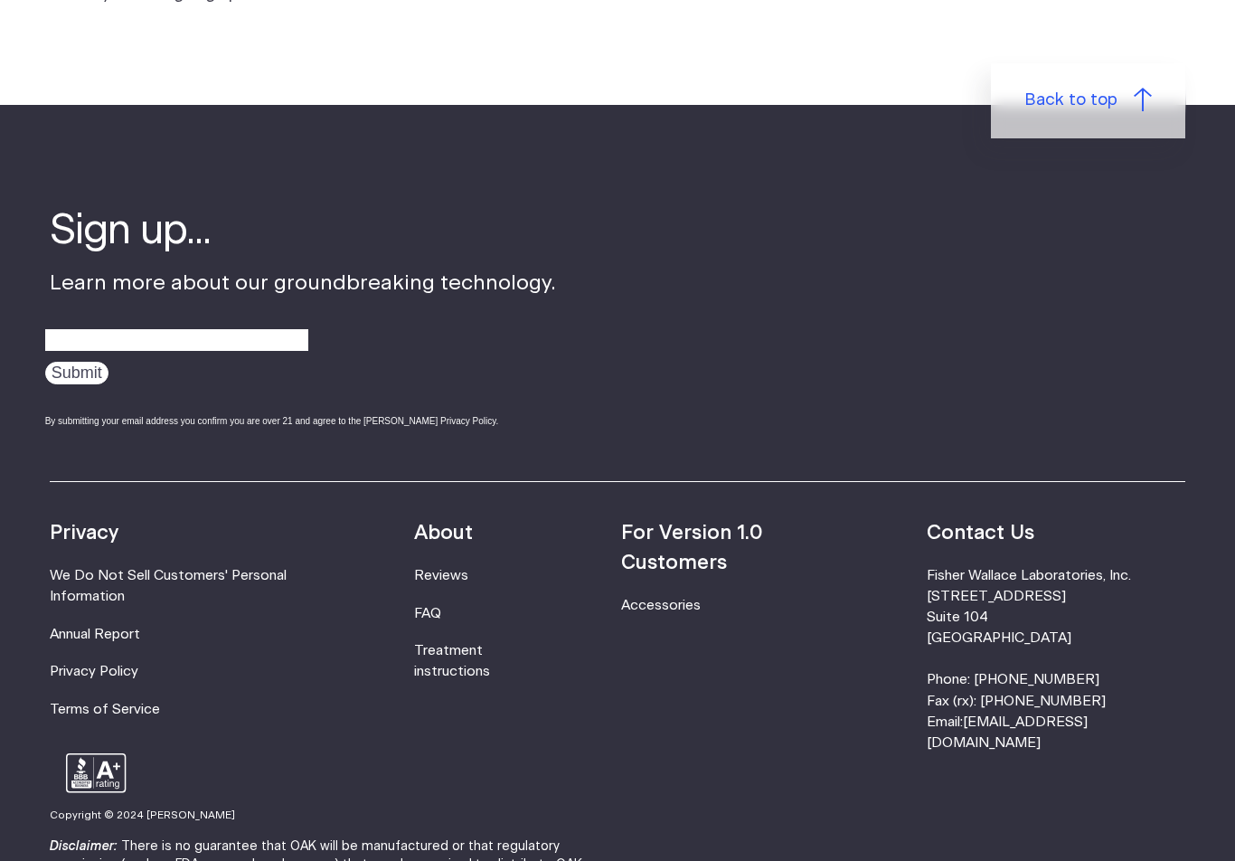
scroll to position [270, 0]
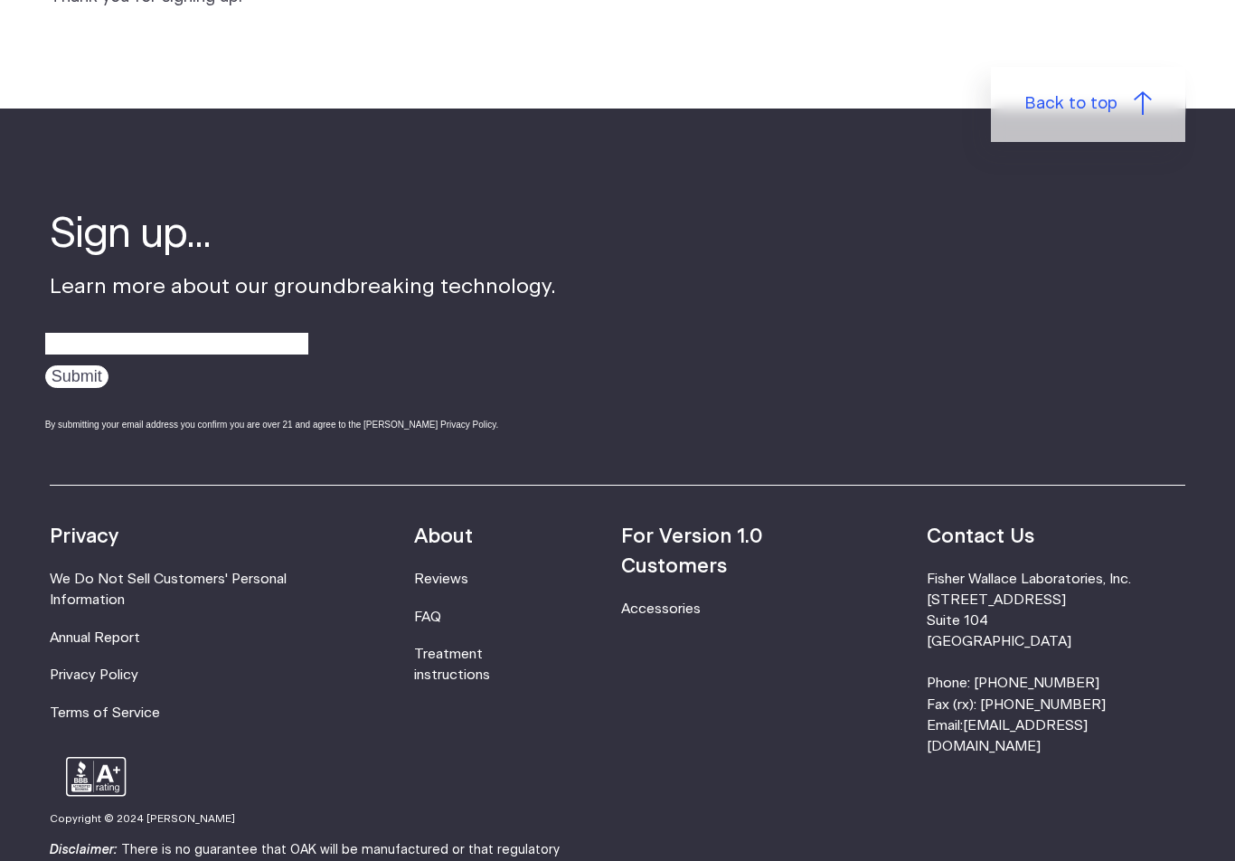
click at [701, 602] on link "Accessories" at bounding box center [661, 609] width 80 height 14
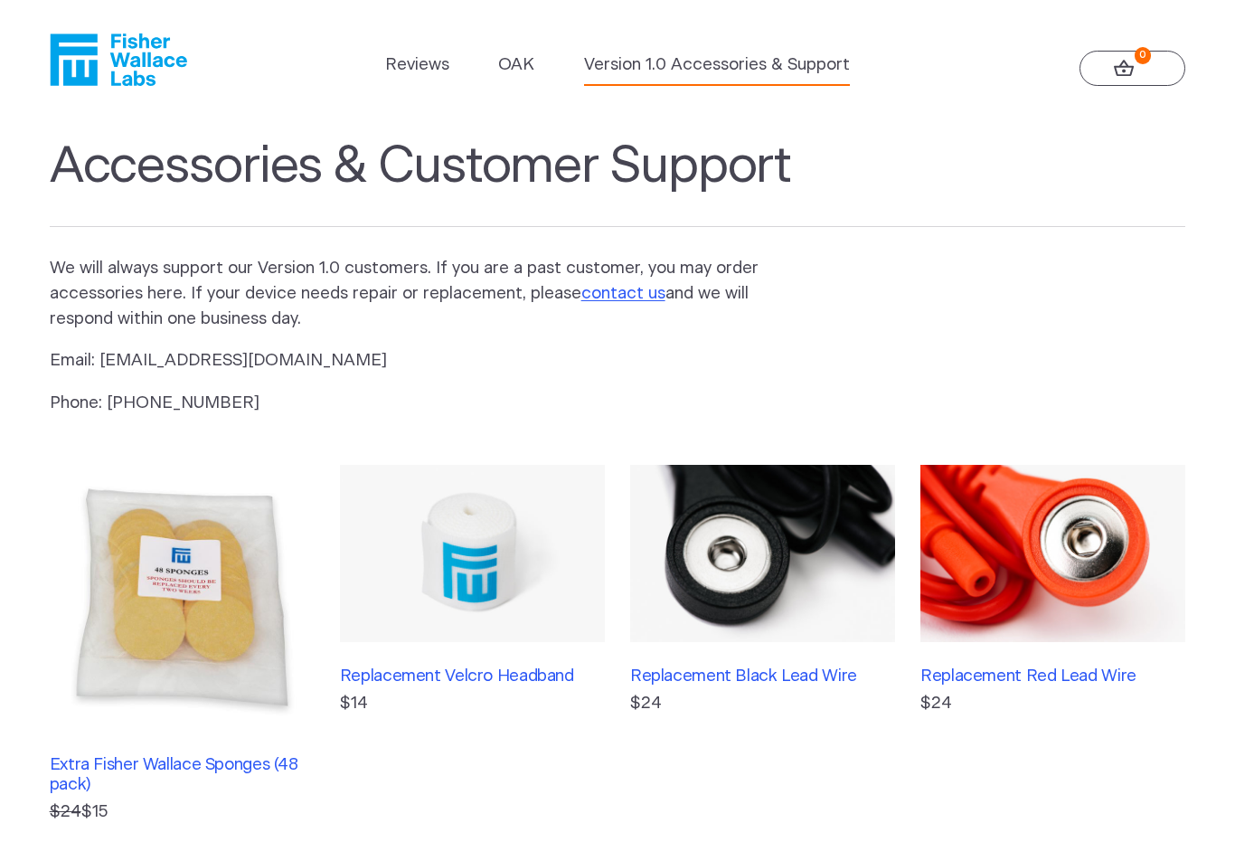
click at [170, 71] on icon "Fisher Wallace" at bounding box center [118, 59] width 137 height 52
